Goal: Information Seeking & Learning: Learn about a topic

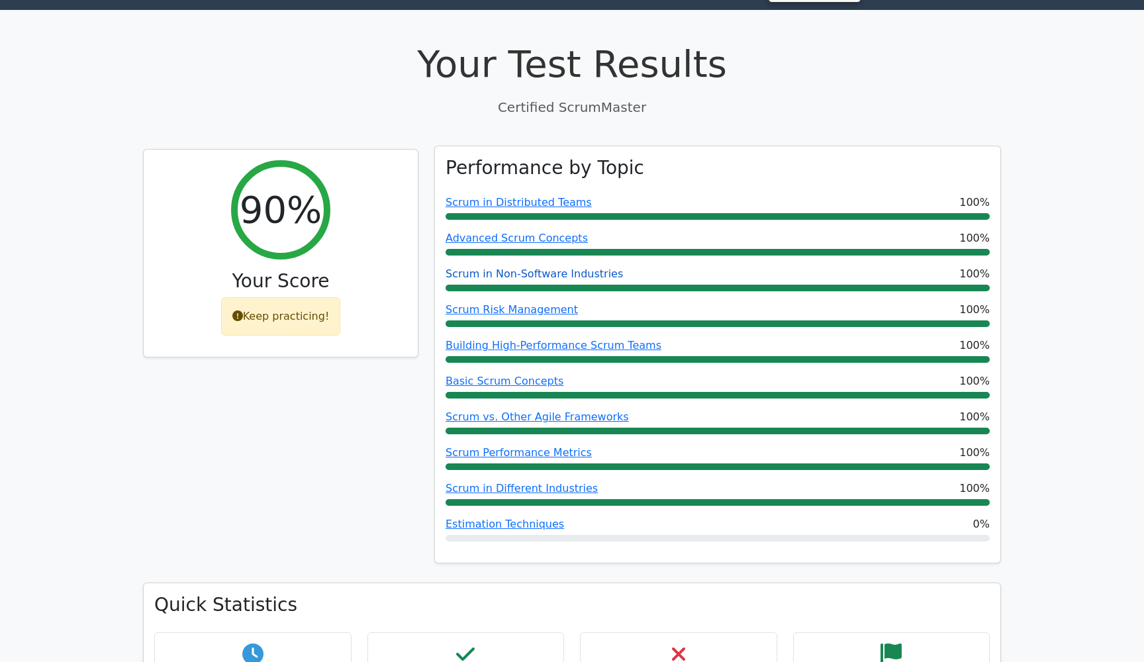
scroll to position [43, 0]
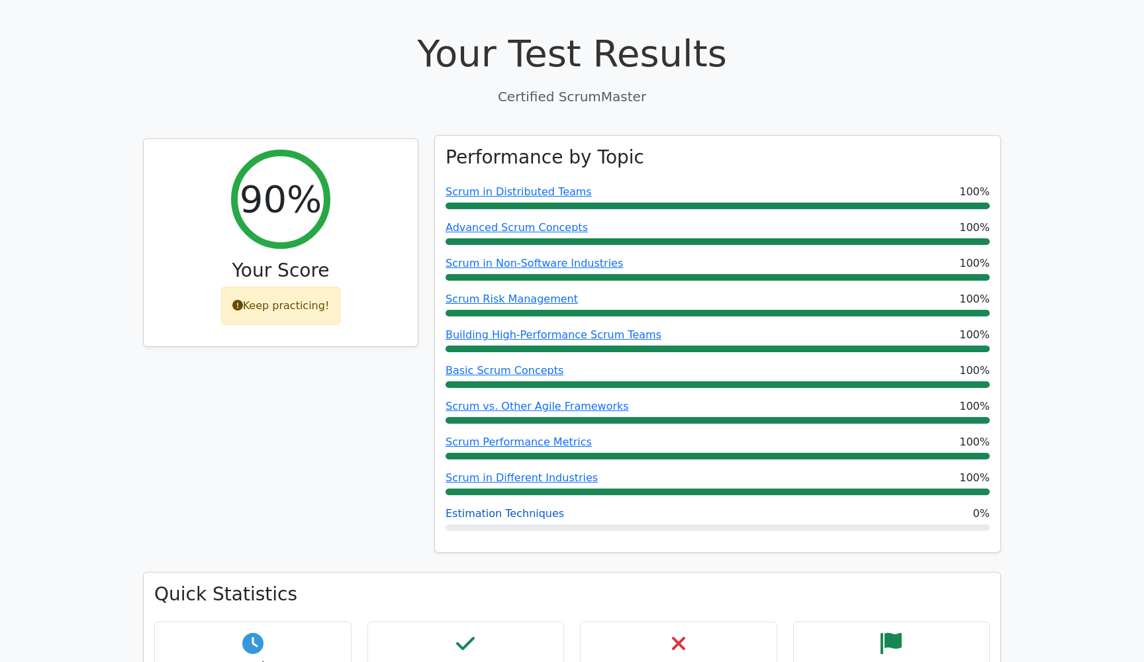
click at [485, 517] on link "Estimation Techniques" at bounding box center [505, 513] width 118 height 13
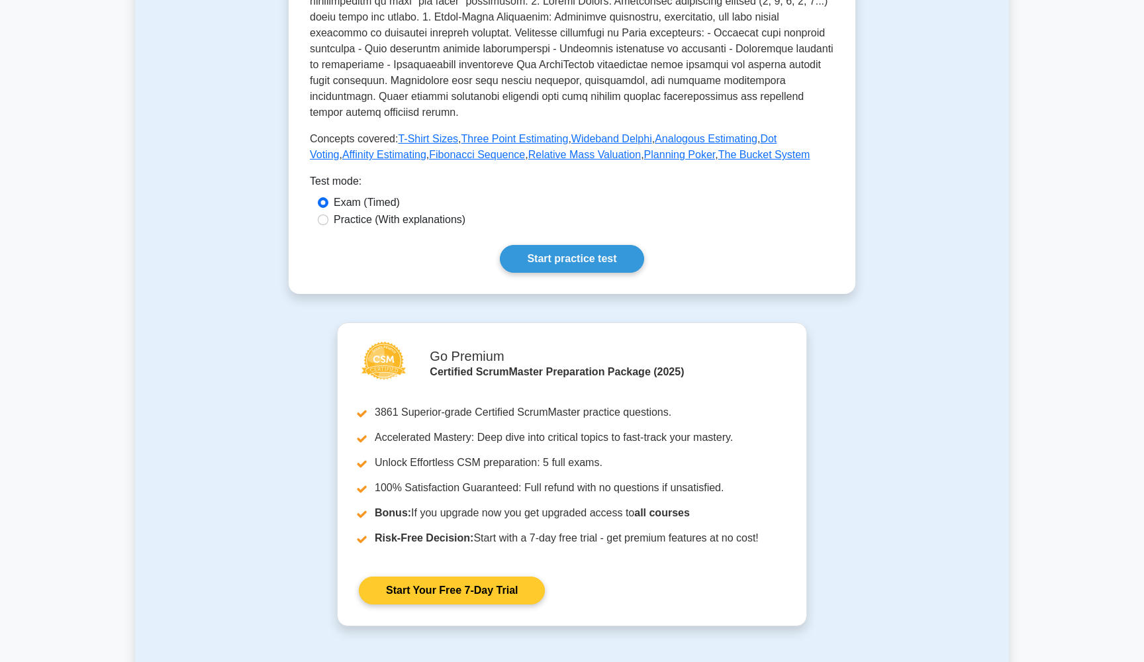
scroll to position [491, 0]
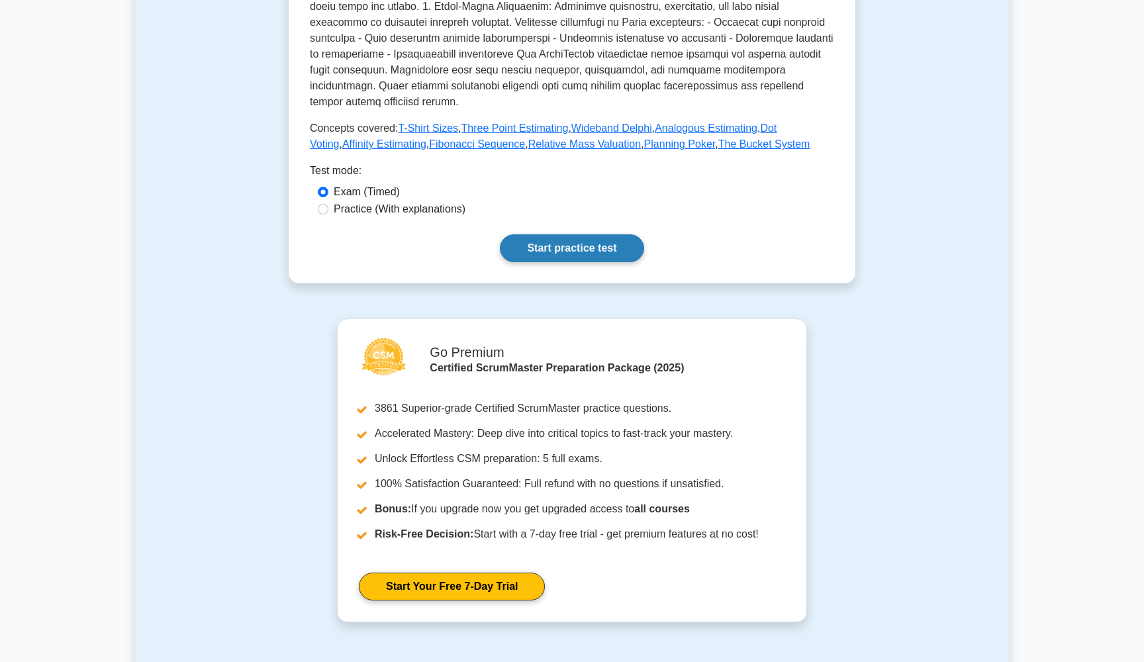
click at [573, 234] on link "Start practice test" at bounding box center [572, 248] width 144 height 28
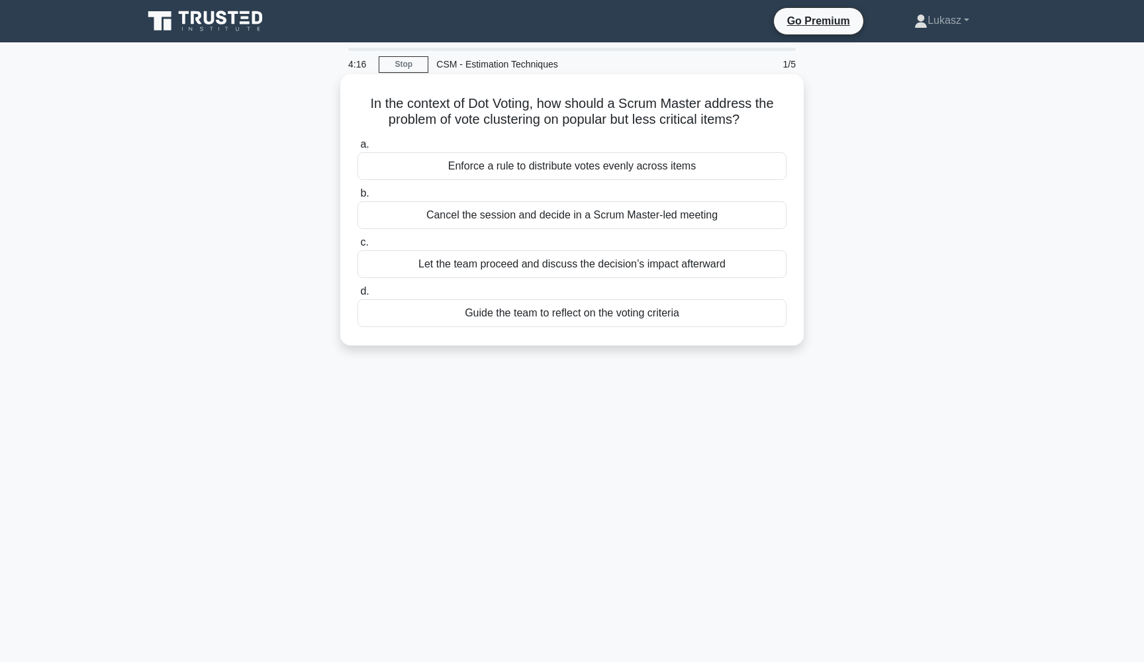
click at [513, 166] on div "Enforce a rule to distribute votes evenly across items" at bounding box center [571, 166] width 429 height 28
click at [357, 149] on input "a. Enforce a rule to distribute votes evenly across items" at bounding box center [357, 144] width 0 height 9
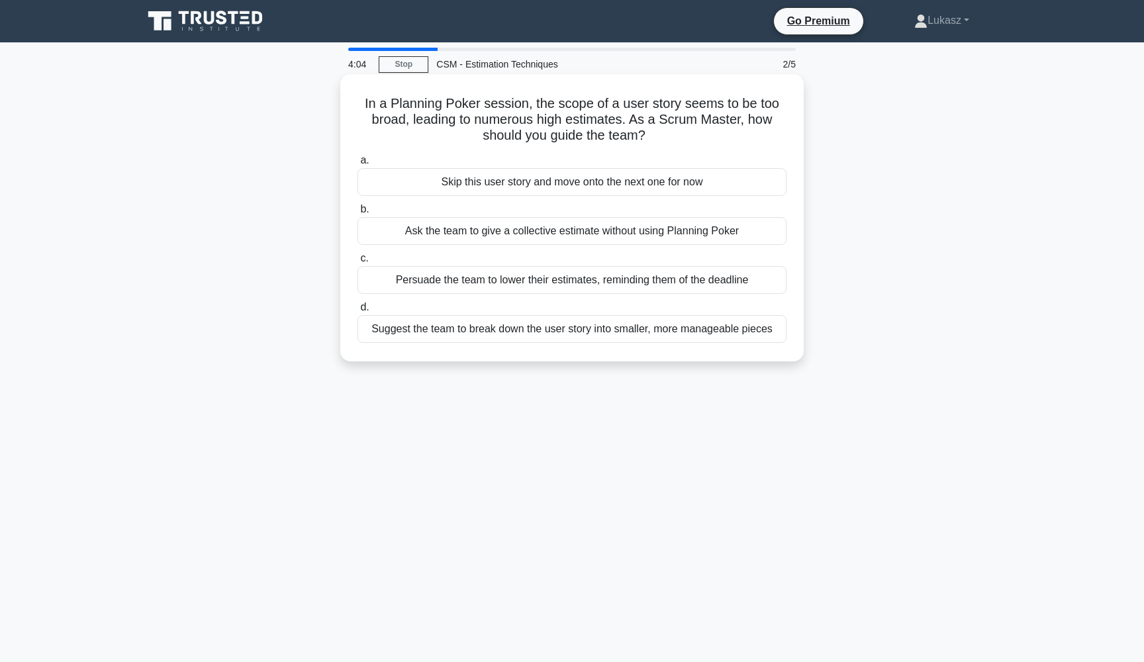
click at [434, 317] on div "Suggest the team to break down the user story into smaller, more manageable pie…" at bounding box center [571, 329] width 429 height 28
click at [357, 312] on input "d. Suggest the team to break down the user story into smaller, more manageable …" at bounding box center [357, 307] width 0 height 9
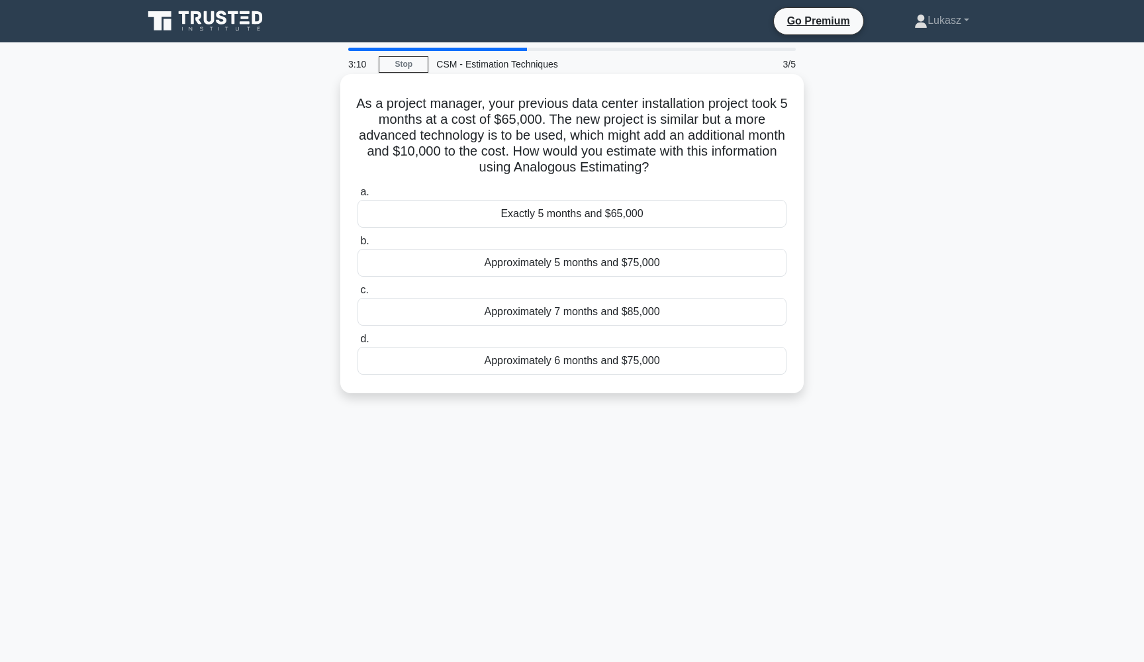
click at [519, 363] on div "Approximately 6 months and $75,000" at bounding box center [571, 361] width 429 height 28
click at [357, 344] on input "d. Approximately 6 months and $75,000" at bounding box center [357, 339] width 0 height 9
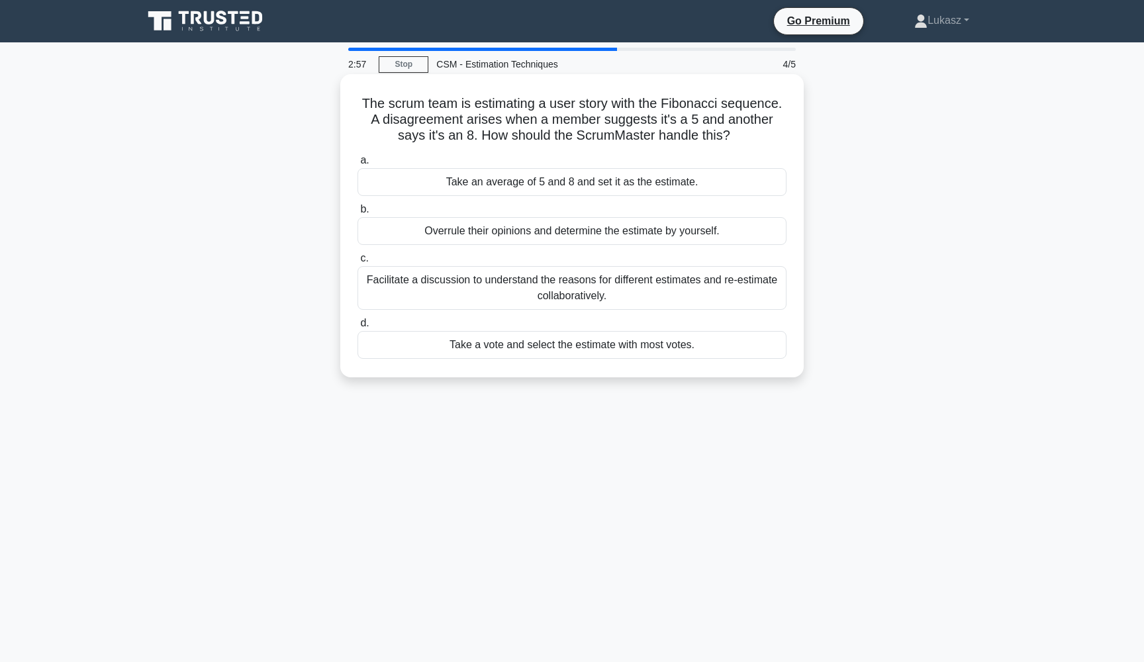
click at [590, 291] on div "Facilitate a discussion to understand the reasons for different estimates and r…" at bounding box center [571, 288] width 429 height 44
click at [357, 263] on input "c. Facilitate a discussion to understand the reasons for different estimates an…" at bounding box center [357, 258] width 0 height 9
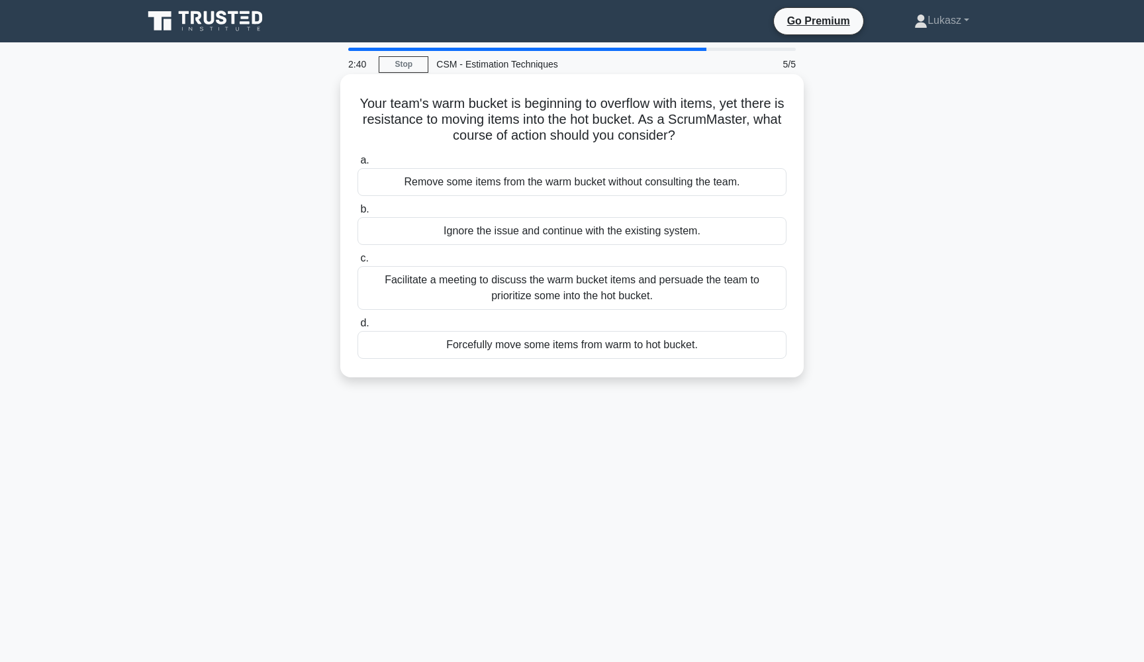
click at [578, 293] on div "Facilitate a meeting to discuss the warm bucket items and persuade the team to …" at bounding box center [571, 288] width 429 height 44
click at [357, 263] on input "c. Facilitate a meeting to discuss the warm bucket items and persuade the team …" at bounding box center [357, 258] width 0 height 9
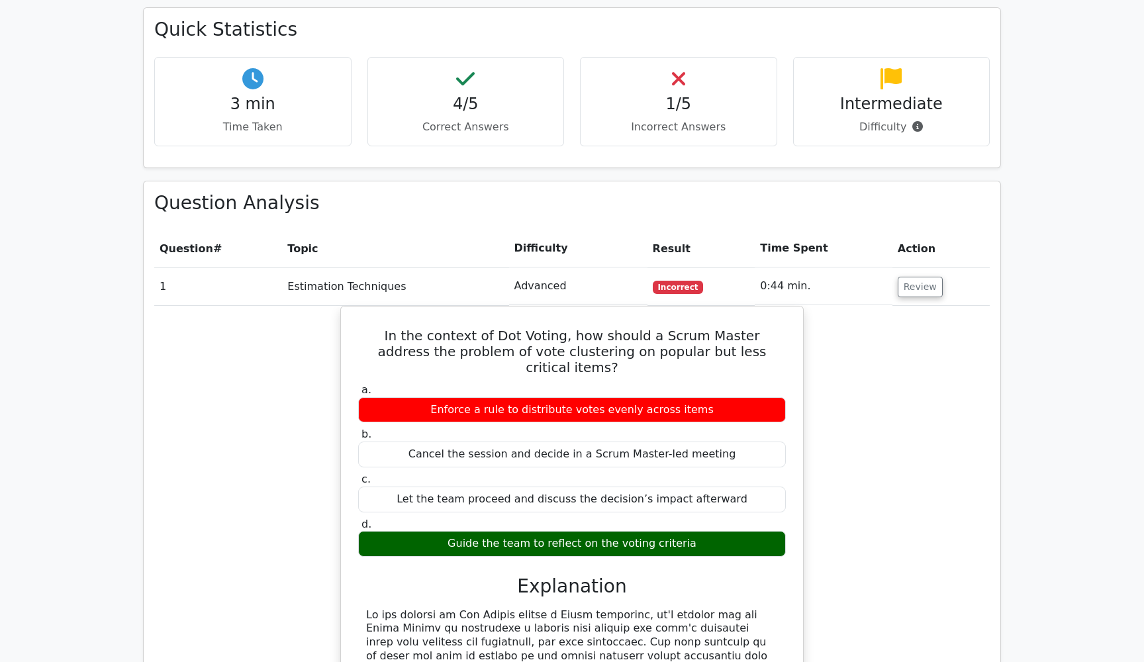
scroll to position [394, 0]
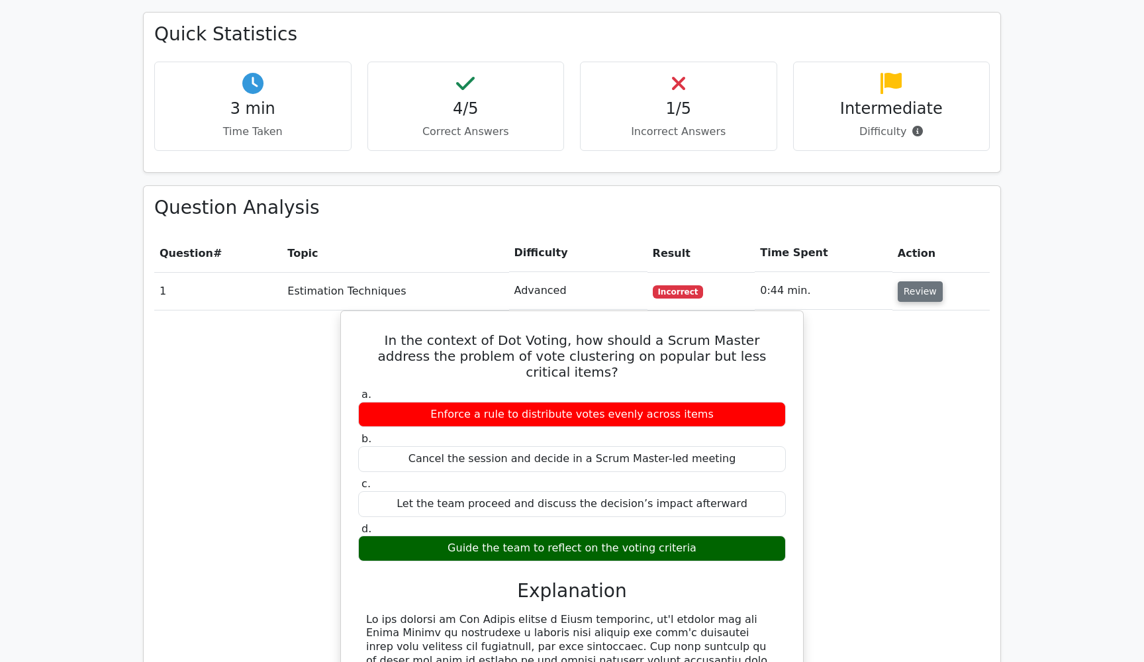
click at [924, 294] on button "Review" at bounding box center [920, 291] width 45 height 21
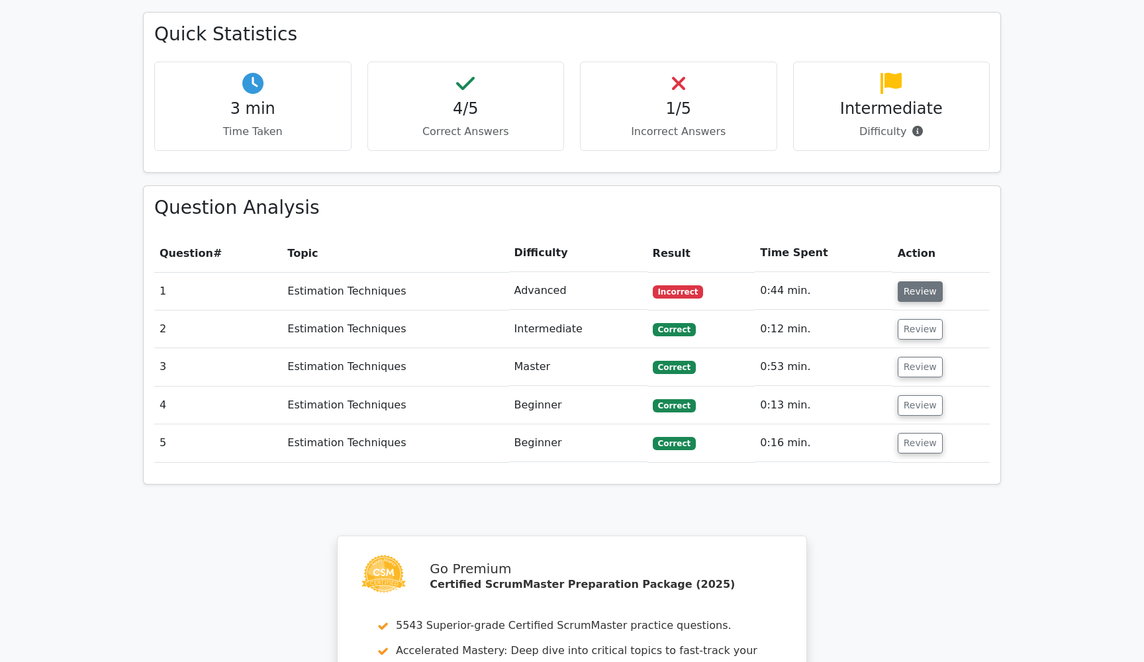
click at [915, 286] on button "Review" at bounding box center [920, 291] width 45 height 21
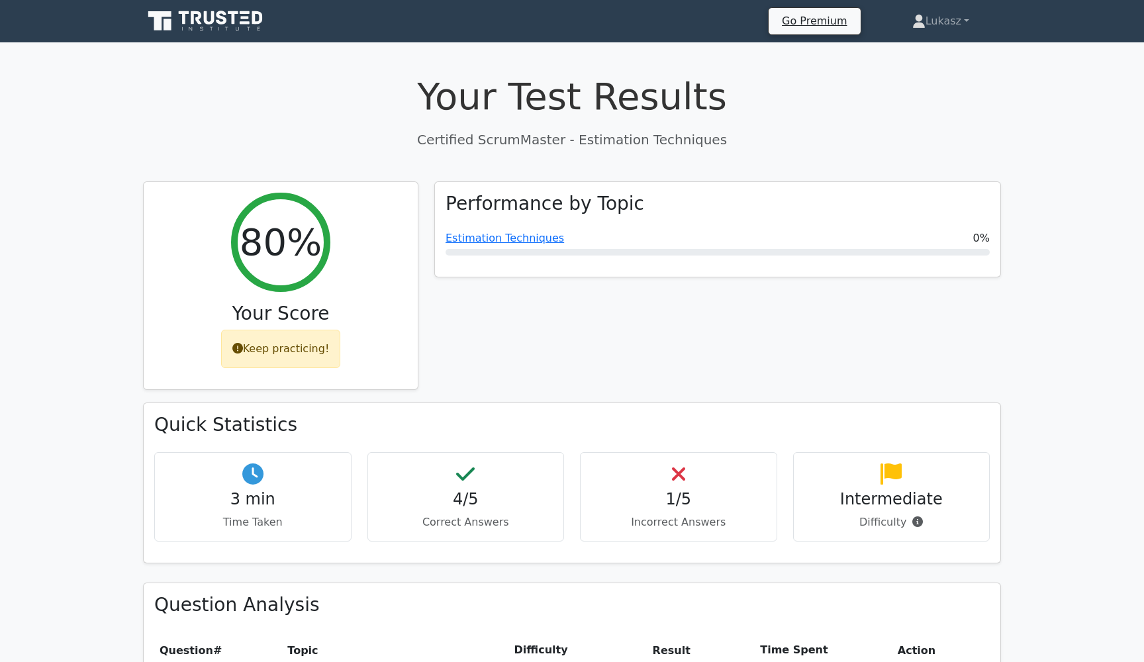
scroll to position [0, 0]
click at [206, 17] on icon at bounding box center [210, 17] width 11 height 13
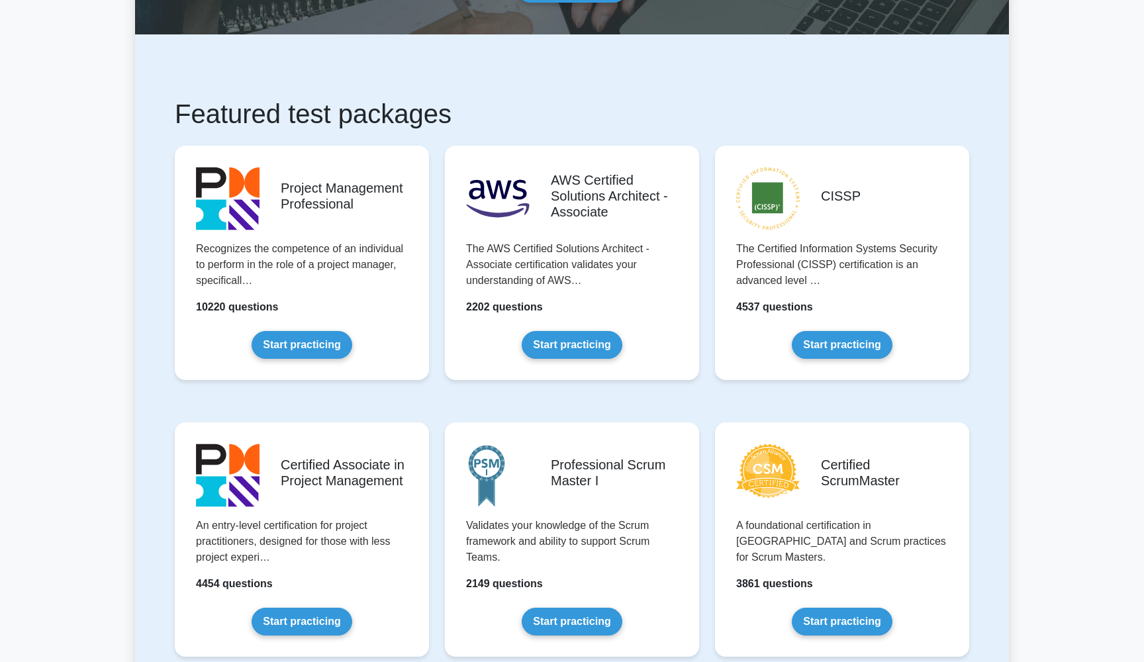
scroll to position [173, 0]
